Goal: Task Accomplishment & Management: Manage account settings

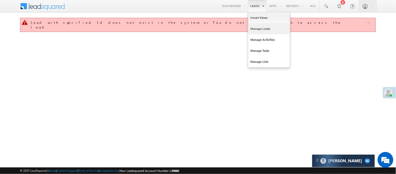
click at [257, 31] on link "Manage Leads" at bounding box center [269, 28] width 42 height 11
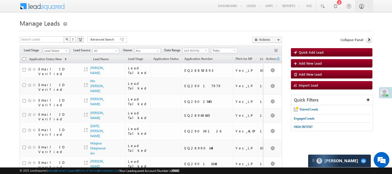
click at [55, 51] on span "Lead Talked" at bounding box center [55, 50] width 25 height 5
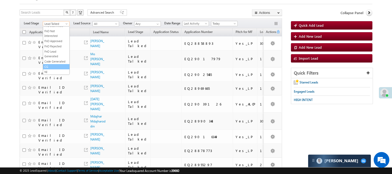
scroll to position [29, 0]
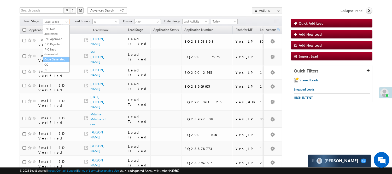
click at [48, 57] on link "Code Generated" at bounding box center [56, 59] width 26 height 5
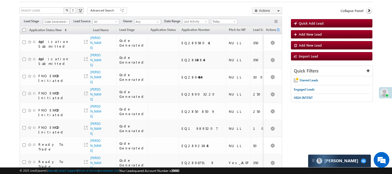
click at [57, 20] on span "Code Generated" at bounding box center [55, 21] width 25 height 5
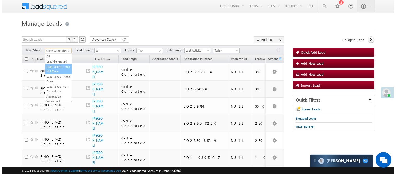
scroll to position [0, 0]
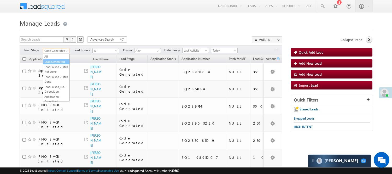
click at [53, 64] on link "Lead Generated" at bounding box center [56, 61] width 26 height 5
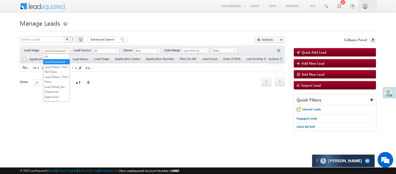
click at [56, 50] on span "Lead Generated" at bounding box center [55, 50] width 25 height 5
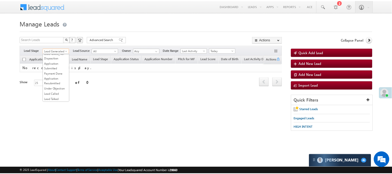
scroll to position [130, 0]
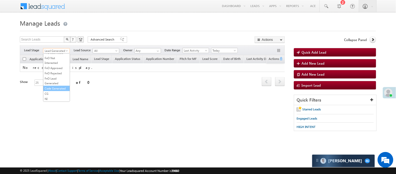
click at [54, 86] on link "Code Generated" at bounding box center [56, 88] width 26 height 5
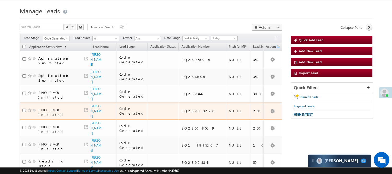
scroll to position [0, 0]
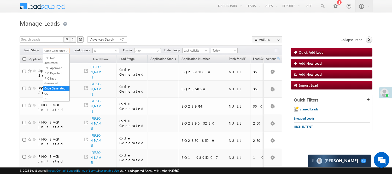
click at [49, 50] on span "Code Generated" at bounding box center [55, 50] width 25 height 5
click at [53, 64] on link "Lead Generated" at bounding box center [56, 61] width 26 height 5
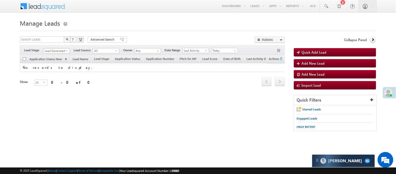
click at [59, 48] on link "Lead Generated" at bounding box center [56, 50] width 27 height 5
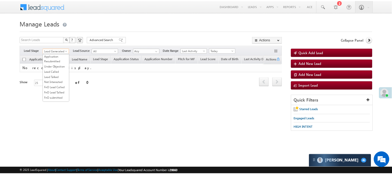
scroll to position [58, 0]
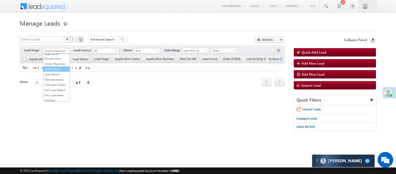
click at [51, 71] on link "Lead Called" at bounding box center [56, 69] width 26 height 5
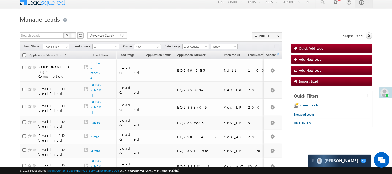
scroll to position [0, 0]
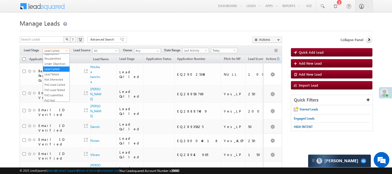
click at [63, 51] on span "Lead Called" at bounding box center [55, 50] width 25 height 5
click at [56, 71] on link "Lead Talked - Pitch Not Done" at bounding box center [56, 69] width 26 height 9
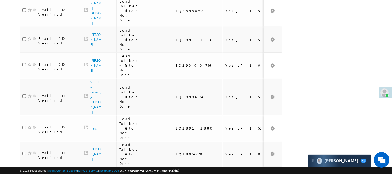
scroll to position [492, 0]
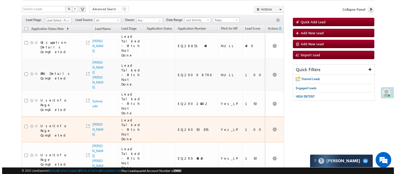
scroll to position [0, 0]
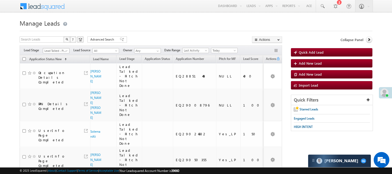
click at [57, 50] on span "Lead Talked - Pitch Not Done" at bounding box center [55, 50] width 25 height 5
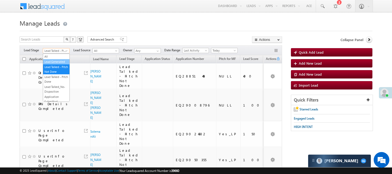
click at [52, 62] on link "Lead Generated" at bounding box center [56, 61] width 26 height 5
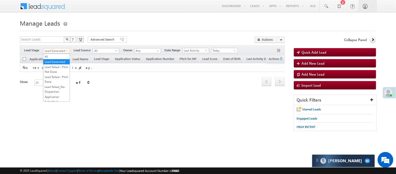
click at [60, 51] on span "Lead Generated" at bounding box center [55, 50] width 25 height 5
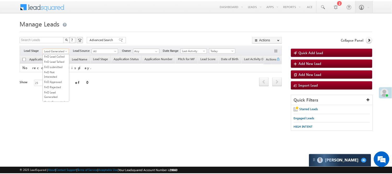
scroll to position [87, 0]
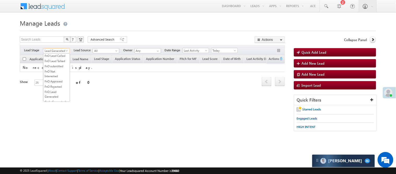
click at [59, 48] on link "Lead Talked" at bounding box center [56, 45] width 26 height 5
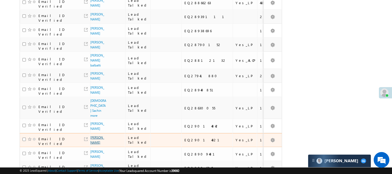
scroll to position [372, 0]
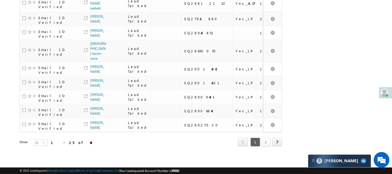
click at [267, 139] on link "2" at bounding box center [265, 141] width 9 height 9
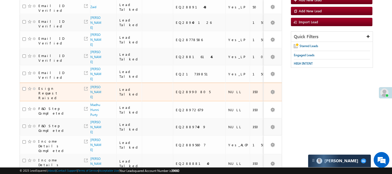
scroll to position [41, 0]
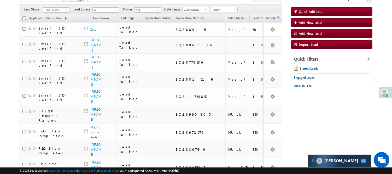
drag, startPoint x: 54, startPoint y: 4, endPoint x: 55, endPoint y: 7, distance: 2.7
click at [54, 4] on div "Filters Lead Stage All Lead Generated Lead Talked - Pitch Not Done Lead Talked …" at bounding box center [151, 9] width 263 height 10
click at [55, 7] on link "Lead Talked" at bounding box center [56, 9] width 27 height 5
click at [49, 25] on link "Under Objection" at bounding box center [56, 23] width 26 height 5
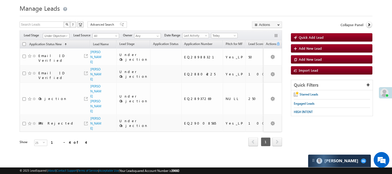
scroll to position [5, 0]
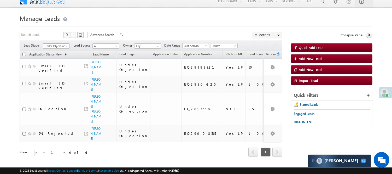
click at [54, 47] on span "Under Objection" at bounding box center [55, 46] width 25 height 5
click at [54, 82] on link "Code Generated" at bounding box center [56, 83] width 26 height 5
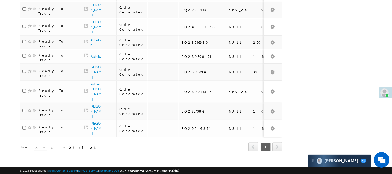
scroll to position [351, 0]
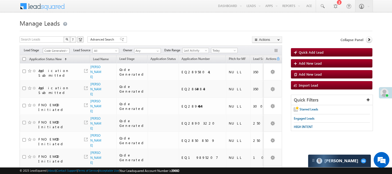
click at [60, 51] on span "Code Generated" at bounding box center [55, 50] width 25 height 5
click at [55, 63] on link "Lead Generated" at bounding box center [56, 61] width 26 height 5
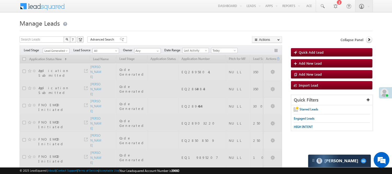
click at [186, 26] on h1 "Manage Leads" at bounding box center [196, 23] width 353 height 10
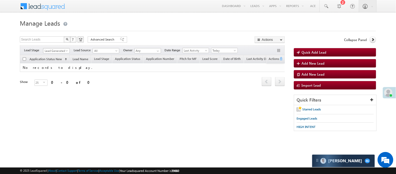
click at [61, 50] on span "Lead Generated" at bounding box center [55, 50] width 25 height 5
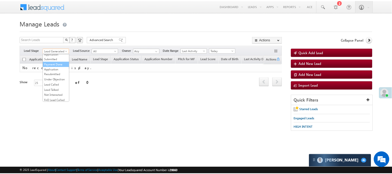
scroll to position [43, 0]
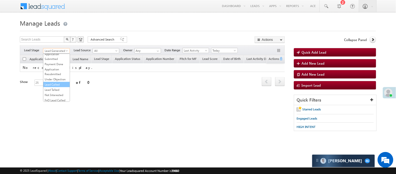
click at [56, 87] on link "Lead Called" at bounding box center [56, 84] width 26 height 5
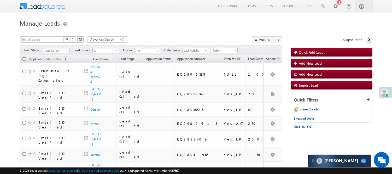
click at [59, 49] on span "Lead Called" at bounding box center [55, 50] width 25 height 5
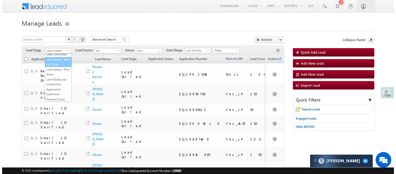
scroll to position [0, 0]
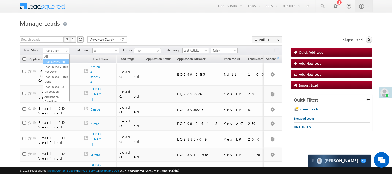
click at [53, 64] on link "Lead Generated" at bounding box center [56, 61] width 26 height 5
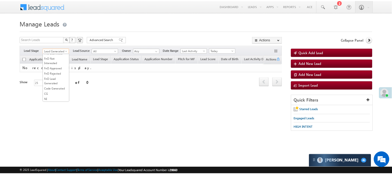
scroll to position [130, 0]
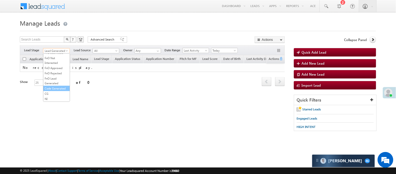
click at [56, 86] on link "Code Generated" at bounding box center [56, 88] width 26 height 5
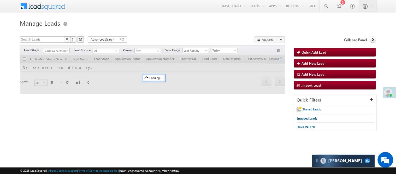
click at [128, 35] on form "Manage Leads Quick Add Lead Search Leads X ? 0 results found Advanced Search Ad…" at bounding box center [198, 77] width 357 height 119
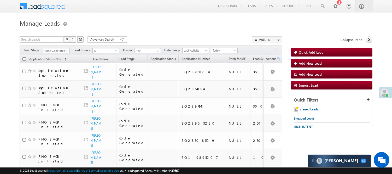
scroll to position [0, 0]
click at [59, 48] on span "Code Generated" at bounding box center [56, 50] width 27 height 4
click at [57, 49] on span "Code Generated" at bounding box center [55, 50] width 25 height 5
click at [55, 63] on link "Lead Generated" at bounding box center [56, 61] width 26 height 5
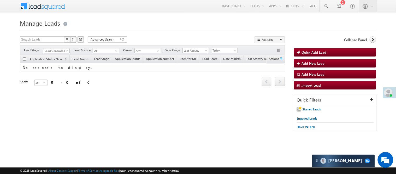
click at [61, 52] on span "Lead Generated" at bounding box center [55, 50] width 25 height 5
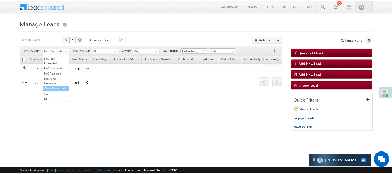
scroll to position [130, 0]
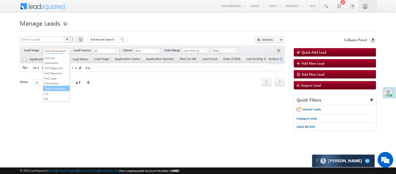
click at [59, 86] on link "Code Generated" at bounding box center [56, 88] width 26 height 5
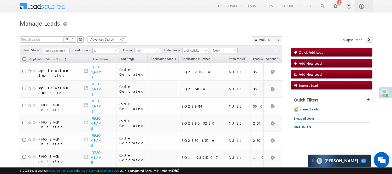
click at [54, 49] on span "Code Generated" at bounding box center [55, 50] width 25 height 5
click at [57, 64] on link "Lead Generated" at bounding box center [56, 61] width 26 height 5
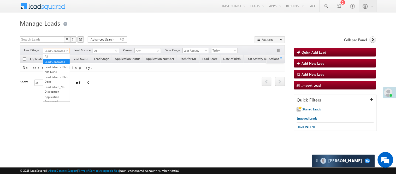
click at [57, 49] on span "Lead Generated" at bounding box center [55, 50] width 25 height 5
click at [57, 72] on link "Lead Talked - Pitch Not Done" at bounding box center [56, 69] width 26 height 9
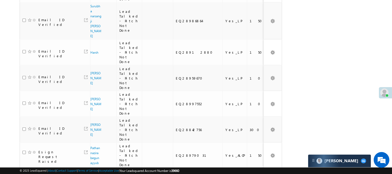
scroll to position [492, 0]
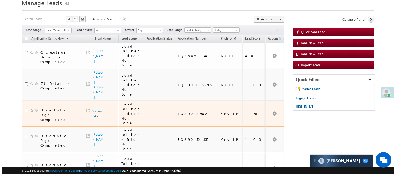
scroll to position [0, 0]
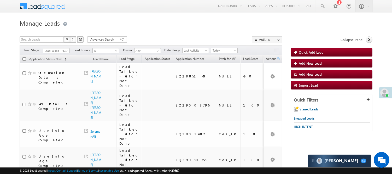
click at [58, 50] on span "Lead Talked - Pitch Not Done" at bounding box center [55, 50] width 25 height 5
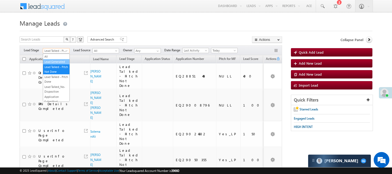
click at [55, 64] on link "Lead Generated" at bounding box center [56, 61] width 26 height 5
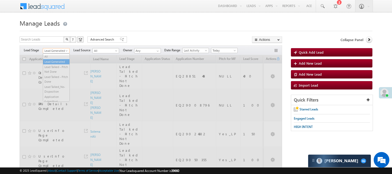
click at [59, 51] on span "Lead Generated" at bounding box center [55, 50] width 25 height 5
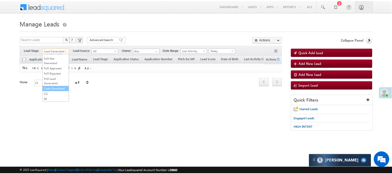
scroll to position [130, 0]
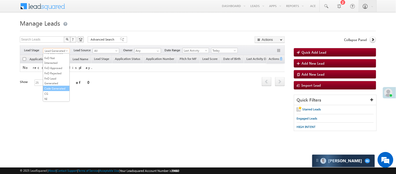
click at [59, 86] on link "Code Generated" at bounding box center [56, 88] width 26 height 5
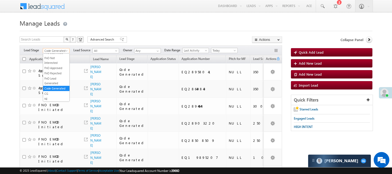
click at [62, 50] on span "Code Generated" at bounding box center [55, 50] width 25 height 5
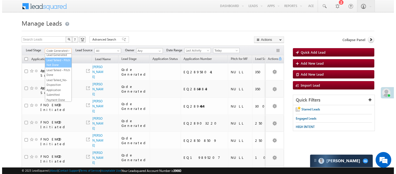
scroll to position [0, 0]
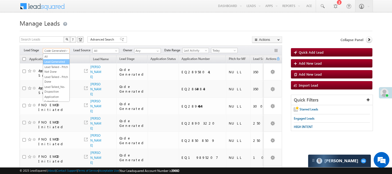
click at [53, 64] on link "Lead Generated" at bounding box center [56, 61] width 26 height 5
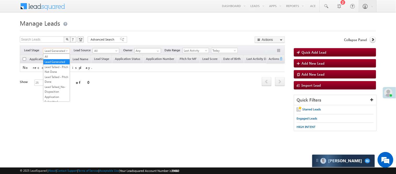
click at [59, 51] on span "Lead Generated" at bounding box center [55, 50] width 25 height 5
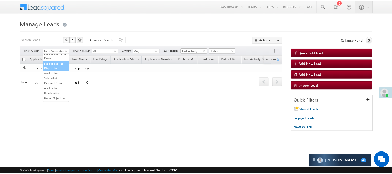
scroll to position [58, 0]
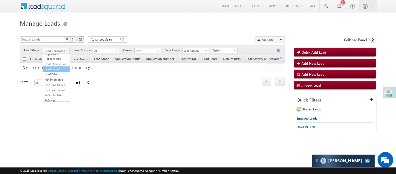
click at [58, 71] on link "Lead Called" at bounding box center [56, 69] width 26 height 5
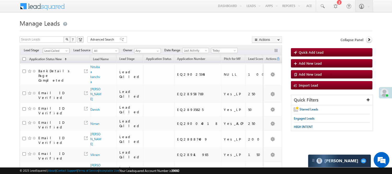
click at [58, 52] on span "Lead Called" at bounding box center [55, 50] width 25 height 5
click at [58, 77] on link "Lead Talked" at bounding box center [56, 74] width 26 height 5
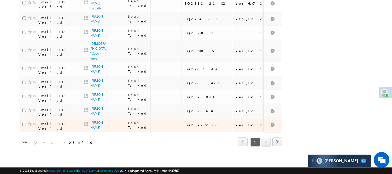
scroll to position [372, 0]
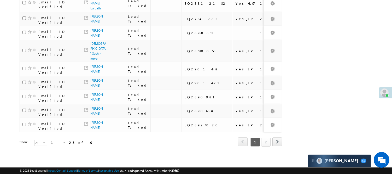
click at [266, 139] on link "2" at bounding box center [265, 141] width 9 height 9
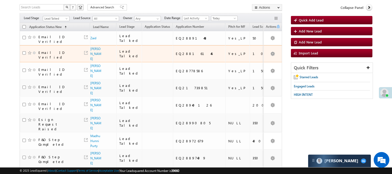
scroll to position [0, 0]
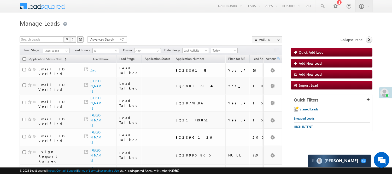
click at [57, 50] on span "Lead Talked" at bounding box center [55, 50] width 25 height 5
click at [54, 64] on link "Lead Generated" at bounding box center [56, 61] width 26 height 5
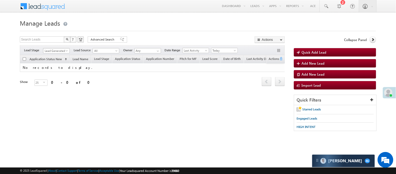
click at [61, 51] on span "Lead Generated" at bounding box center [55, 50] width 25 height 5
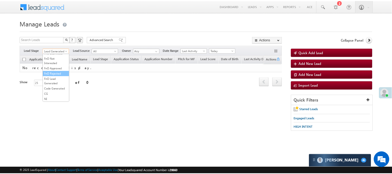
scroll to position [130, 0]
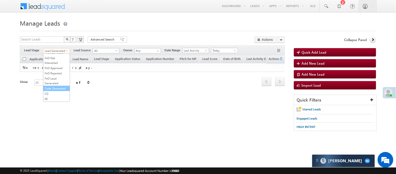
click at [59, 86] on link "Code Generated" at bounding box center [56, 88] width 26 height 5
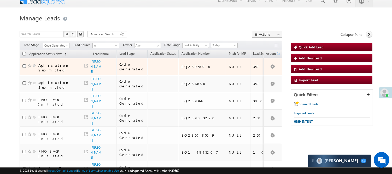
scroll to position [3, 0]
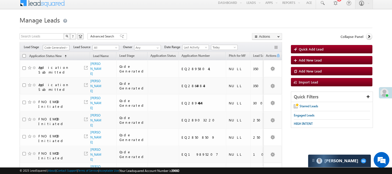
click at [59, 47] on span "Code Generated" at bounding box center [55, 47] width 25 height 5
click at [56, 61] on link "Lead Generated" at bounding box center [56, 58] width 26 height 5
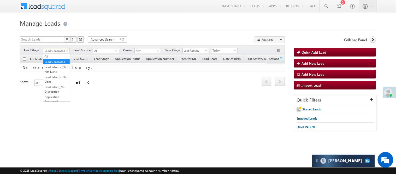
click at [52, 50] on span "Lead Generated" at bounding box center [55, 50] width 25 height 5
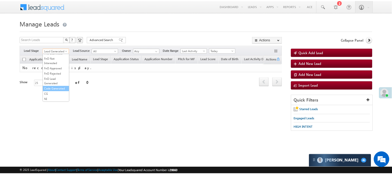
scroll to position [130, 0]
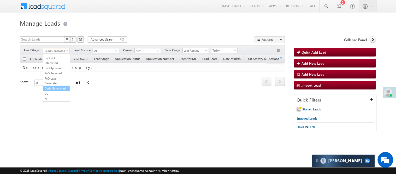
click at [56, 86] on link "Code Generated" at bounding box center [56, 88] width 26 height 5
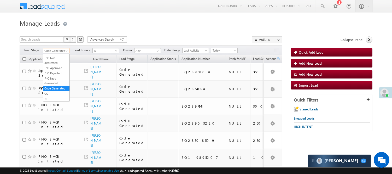
click at [64, 50] on span "Code Generated" at bounding box center [55, 50] width 25 height 5
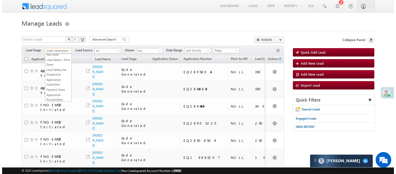
scroll to position [0, 0]
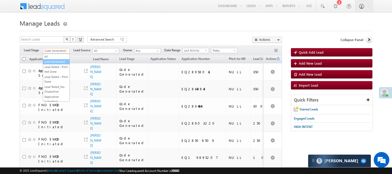
click at [54, 61] on link "Lead Generated" at bounding box center [56, 61] width 26 height 5
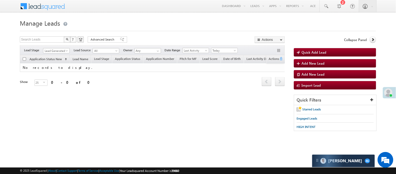
click at [58, 48] on div "Filters Lead Stage All Lead Generated Lead Talked - Pitch Not Done Lead Talked …" at bounding box center [152, 50] width 265 height 10
click at [57, 51] on span "Lead Generated" at bounding box center [55, 50] width 25 height 5
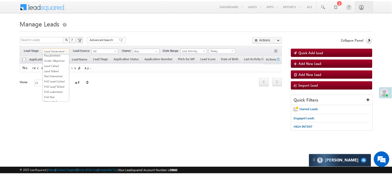
scroll to position [130, 0]
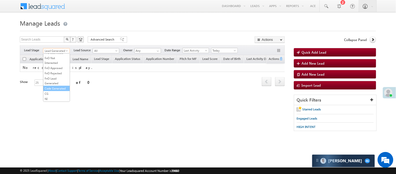
click at [56, 86] on link "Code Generated" at bounding box center [56, 88] width 26 height 5
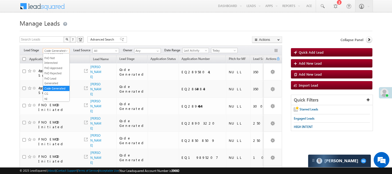
click at [54, 49] on span "Code Generated" at bounding box center [55, 50] width 25 height 5
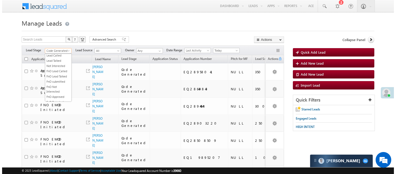
scroll to position [0, 0]
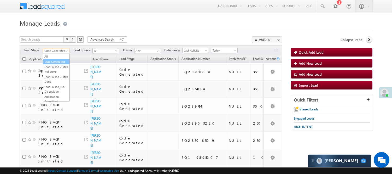
click at [54, 64] on link "Lead Generated" at bounding box center [56, 61] width 26 height 5
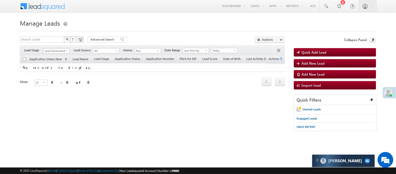
click at [54, 49] on span "Lead Generated" at bounding box center [55, 50] width 25 height 5
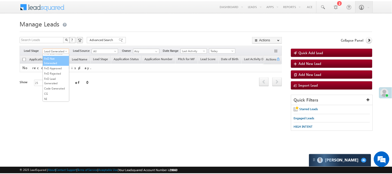
scroll to position [130, 0]
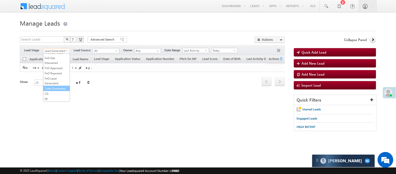
click at [51, 86] on link "Code Generated" at bounding box center [56, 88] width 26 height 5
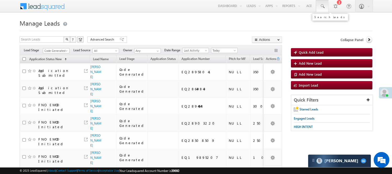
click at [325, 9] on link at bounding box center [322, 6] width 13 height 12
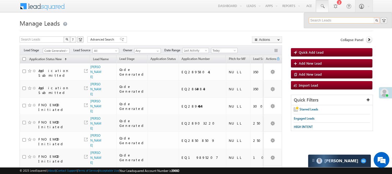
click at [331, 21] on input "text" at bounding box center [344, 20] width 71 height 6
click at [332, 20] on input "text" at bounding box center [344, 20] width 71 height 6
click at [54, 50] on span "Code Generated" at bounding box center [55, 50] width 25 height 5
click at [51, 64] on link "Lead Generated" at bounding box center [56, 61] width 26 height 5
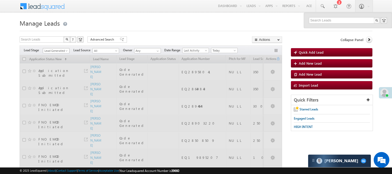
click at [58, 50] on span "Lead Generated" at bounding box center [55, 50] width 25 height 5
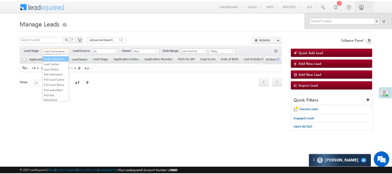
scroll to position [58, 0]
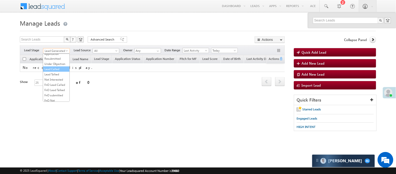
click at [57, 71] on link "Lead Called" at bounding box center [56, 69] width 26 height 5
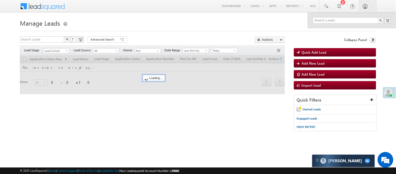
click at [160, 34] on form "Manage Leads Quick Add Lead Search Leads X ? 0 results found Advanced Search Ad…" at bounding box center [198, 77] width 357 height 119
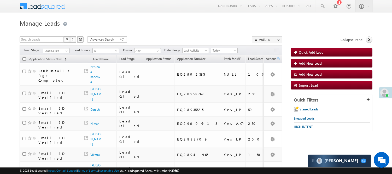
click at [55, 51] on span "Lead Called" at bounding box center [55, 50] width 25 height 5
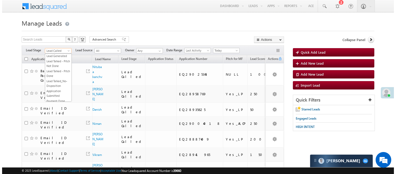
scroll to position [0, 0]
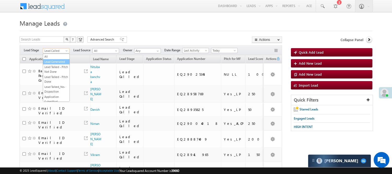
click at [55, 64] on link "Lead Generated" at bounding box center [56, 61] width 26 height 5
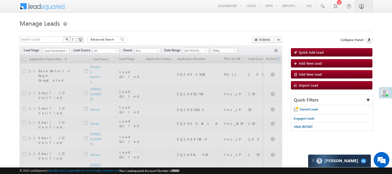
click at [152, 40] on div "Search Leads X ? 52 results found Advanced Search Advanced Search Advanced sear…" at bounding box center [151, 40] width 263 height 8
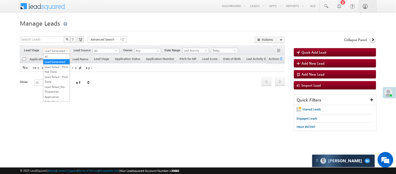
click at [57, 48] on link "Lead Generated" at bounding box center [56, 50] width 27 height 5
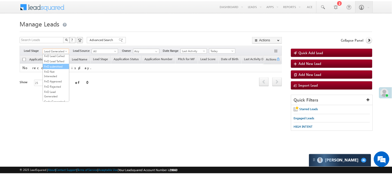
scroll to position [130, 0]
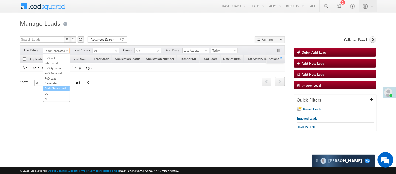
click at [53, 86] on link "Code Generated" at bounding box center [56, 88] width 26 height 5
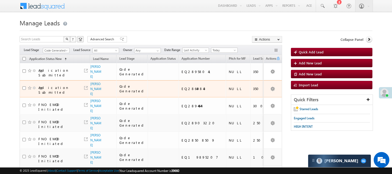
scroll to position [0, 0]
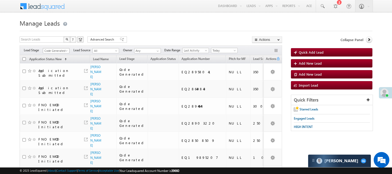
click at [59, 53] on span "Code Generated" at bounding box center [55, 50] width 25 height 5
click at [54, 64] on link "Lead Generated" at bounding box center [56, 61] width 26 height 5
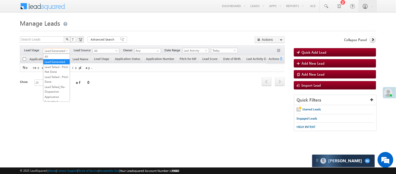
click at [59, 51] on span "Lead Generated" at bounding box center [55, 50] width 25 height 5
click at [55, 73] on link "Lead Talked - Pitch Not Done" at bounding box center [56, 69] width 26 height 9
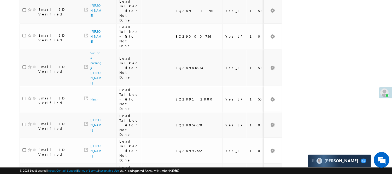
scroll to position [464, 0]
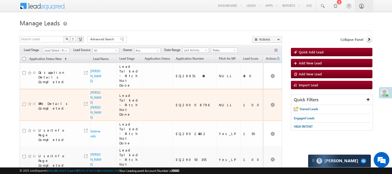
scroll to position [0, 0]
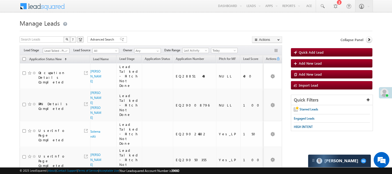
click at [54, 48] on link "Lead Talked - Pitch Not Done" at bounding box center [56, 50] width 27 height 5
click at [59, 48] on link "Lead Talked" at bounding box center [56, 45] width 26 height 5
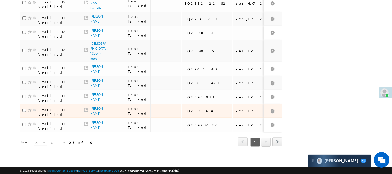
scroll to position [372, 0]
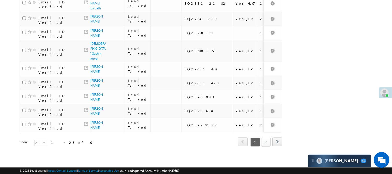
click at [268, 137] on link "2" at bounding box center [265, 141] width 9 height 9
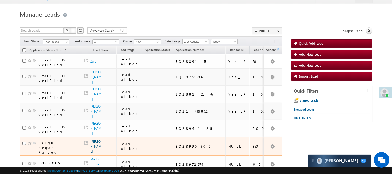
scroll to position [0, 0]
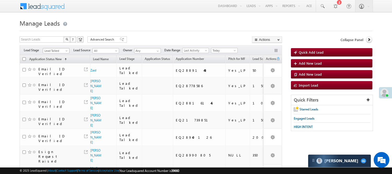
click at [60, 50] on span "Lead Talked" at bounding box center [55, 50] width 25 height 5
click at [53, 64] on link "Lead Generated" at bounding box center [56, 61] width 26 height 5
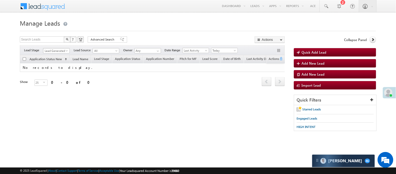
click at [60, 50] on span "Lead Generated" at bounding box center [55, 50] width 25 height 5
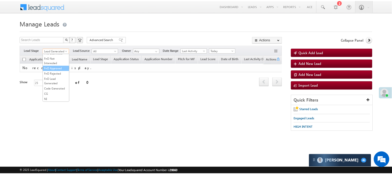
scroll to position [130, 0]
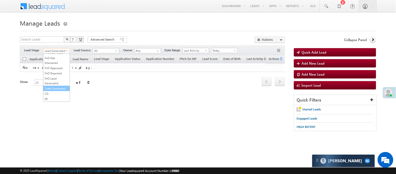
click at [59, 86] on link "Code Generated" at bounding box center [56, 88] width 26 height 5
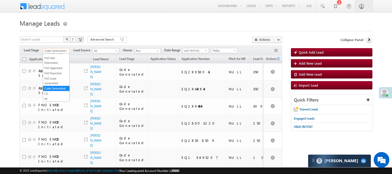
click at [61, 49] on span "Code Generated" at bounding box center [55, 50] width 25 height 5
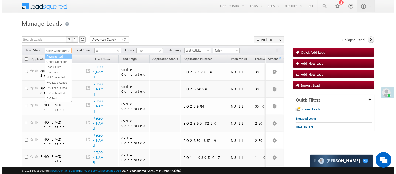
scroll to position [0, 0]
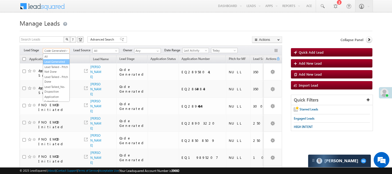
click at [57, 61] on link "Lead Generated" at bounding box center [56, 61] width 26 height 5
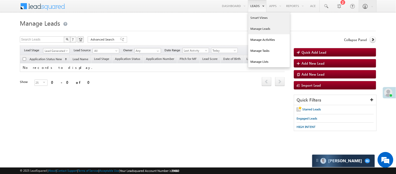
click at [257, 18] on link "Smart Views" at bounding box center [269, 17] width 42 height 11
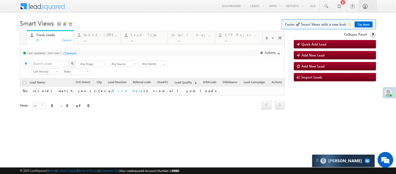
click at [87, 44] on link "Coded [DATE] ... Details" at bounding box center [97, 37] width 47 height 13
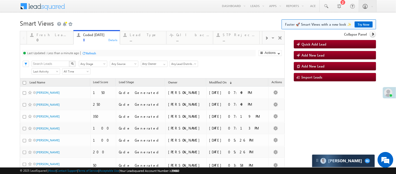
click at [153, 24] on h1 "Smart Views Getting Started Faster 🚀 Smart Views with a new look ✨ Try Now" at bounding box center [198, 23] width 357 height 10
drag, startPoint x: 153, startPoint y: 24, endPoint x: 137, endPoint y: 19, distance: 16.8
click at [137, 19] on h1 "Smart Views Getting Started Faster 🚀 Smart Views with a new look ✨ Try Now" at bounding box center [198, 23] width 357 height 10
click at [135, 13] on div "Menu [PERSON_NAME] [PERSON_NAME] .Yada v@ang elbro king. com Angel Broki" at bounding box center [198, 6] width 357 height 13
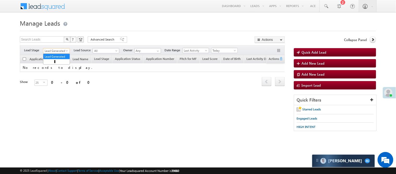
click at [54, 53] on span "Lead Generated" at bounding box center [55, 50] width 25 height 5
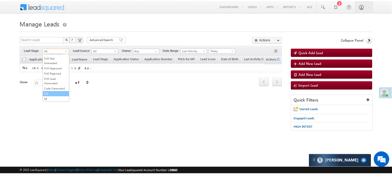
scroll to position [130, 0]
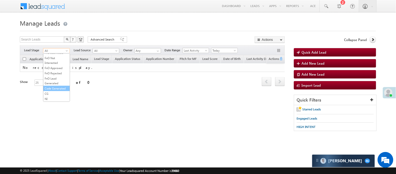
click at [52, 88] on link "Code Generated" at bounding box center [56, 88] width 26 height 5
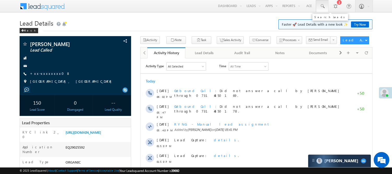
click at [326, 8] on link at bounding box center [322, 6] width 13 height 12
